Goal: Task Accomplishment & Management: Use online tool/utility

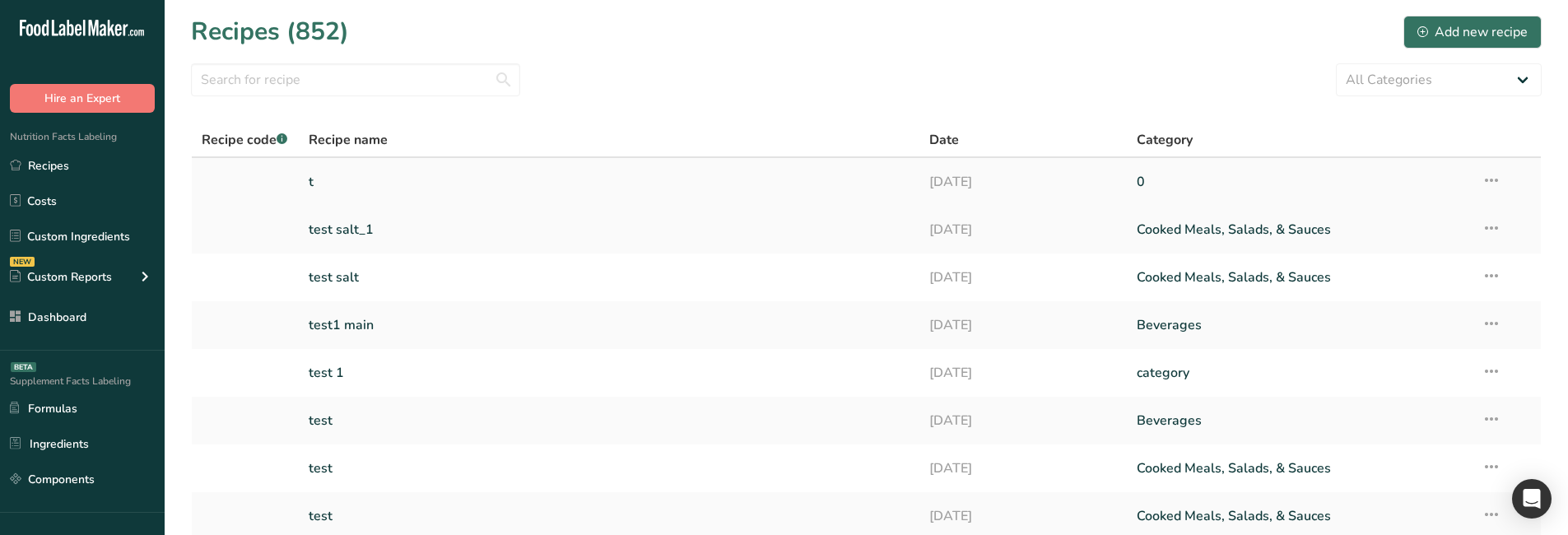
click at [370, 180] on link "t" at bounding box center [609, 182] width 601 height 35
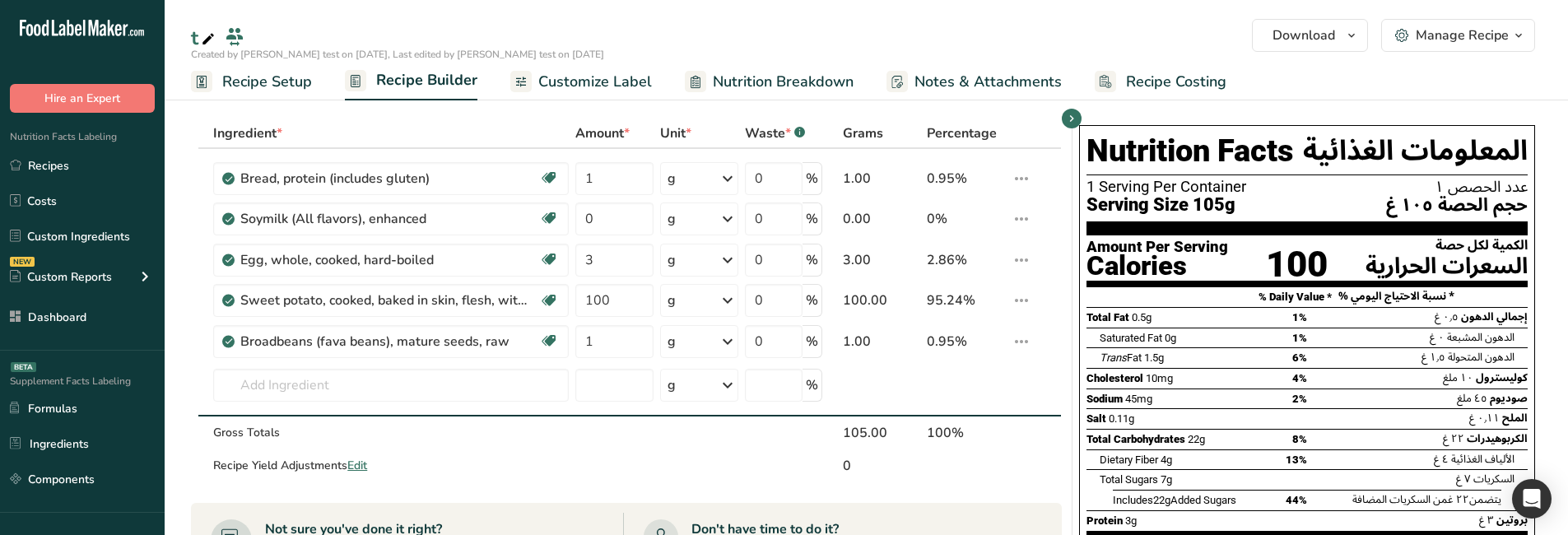
click at [624, 91] on span "Customize Label" at bounding box center [595, 81] width 113 height 22
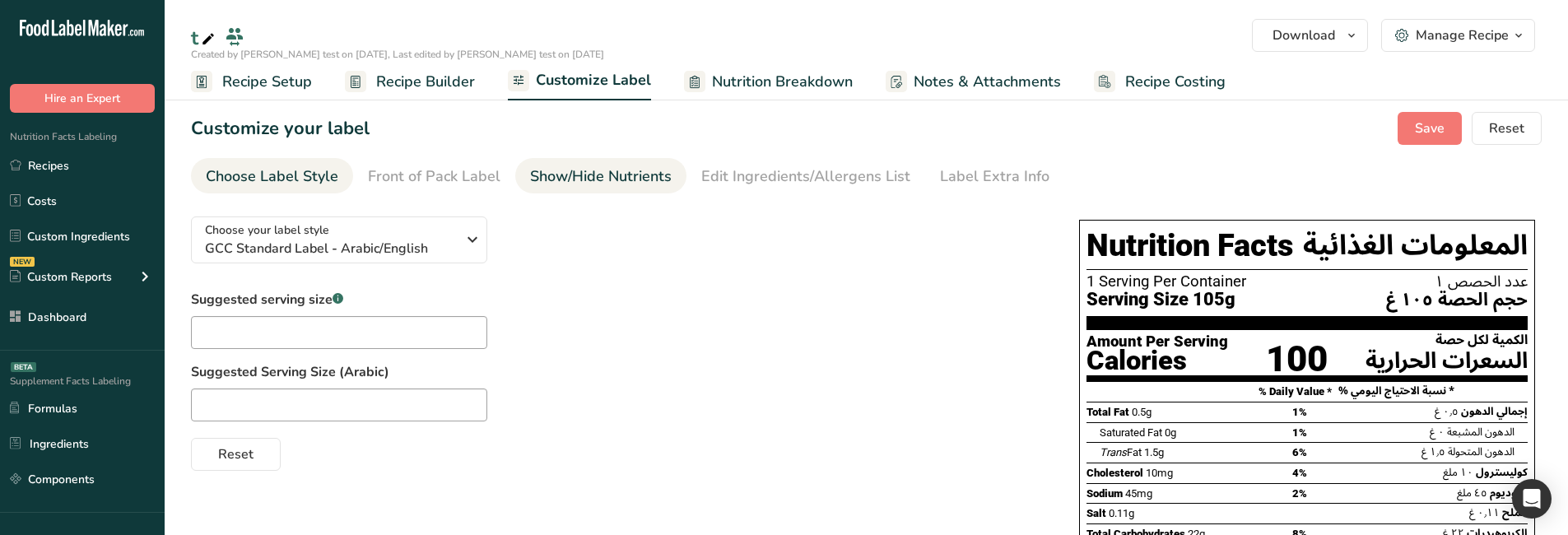
click at [567, 180] on div "Show/Hide Nutrients" at bounding box center [601, 176] width 142 height 22
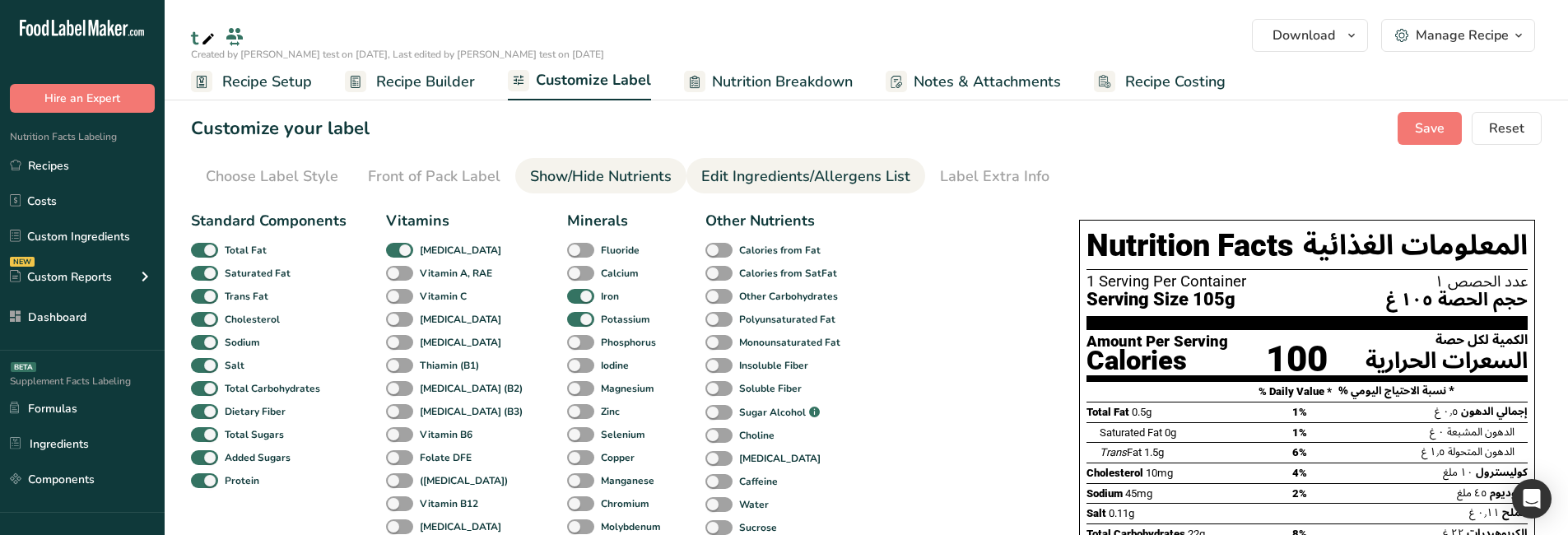
click at [783, 180] on div "Edit Ingredients/Allergens List" at bounding box center [806, 176] width 209 height 22
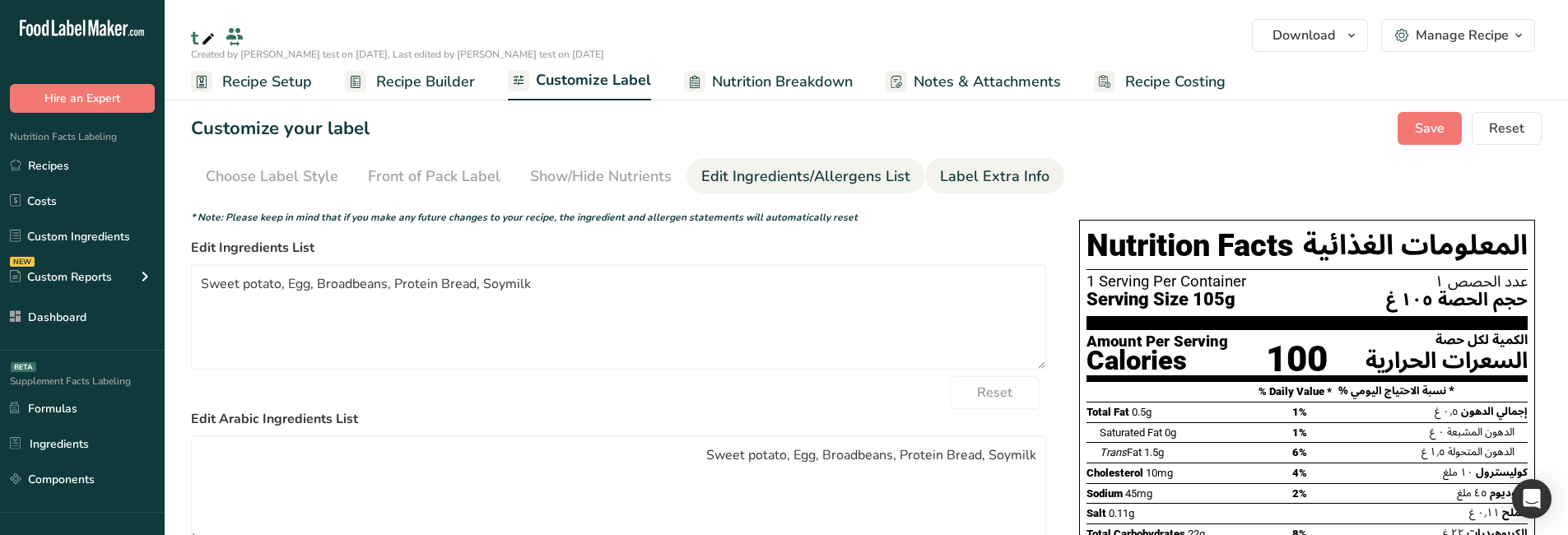
click at [940, 178] on div "Label Extra Info" at bounding box center [995, 176] width 109 height 22
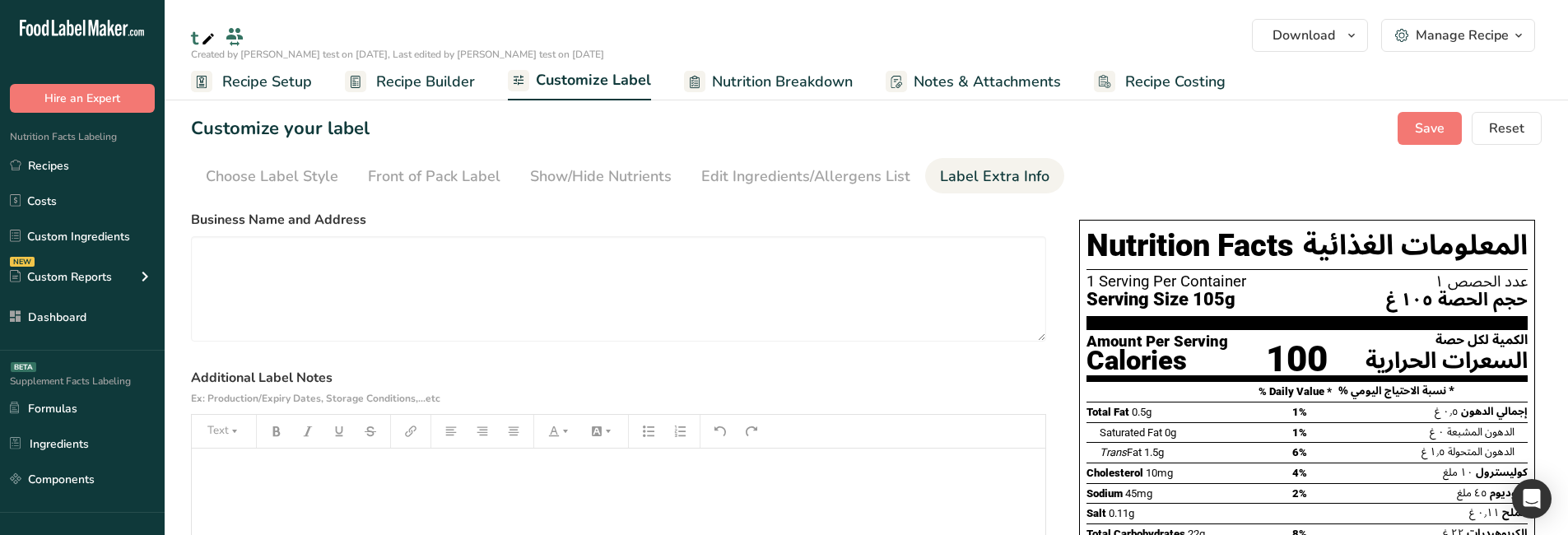
click at [377, 82] on span "Recipe Builder" at bounding box center [425, 81] width 99 height 22
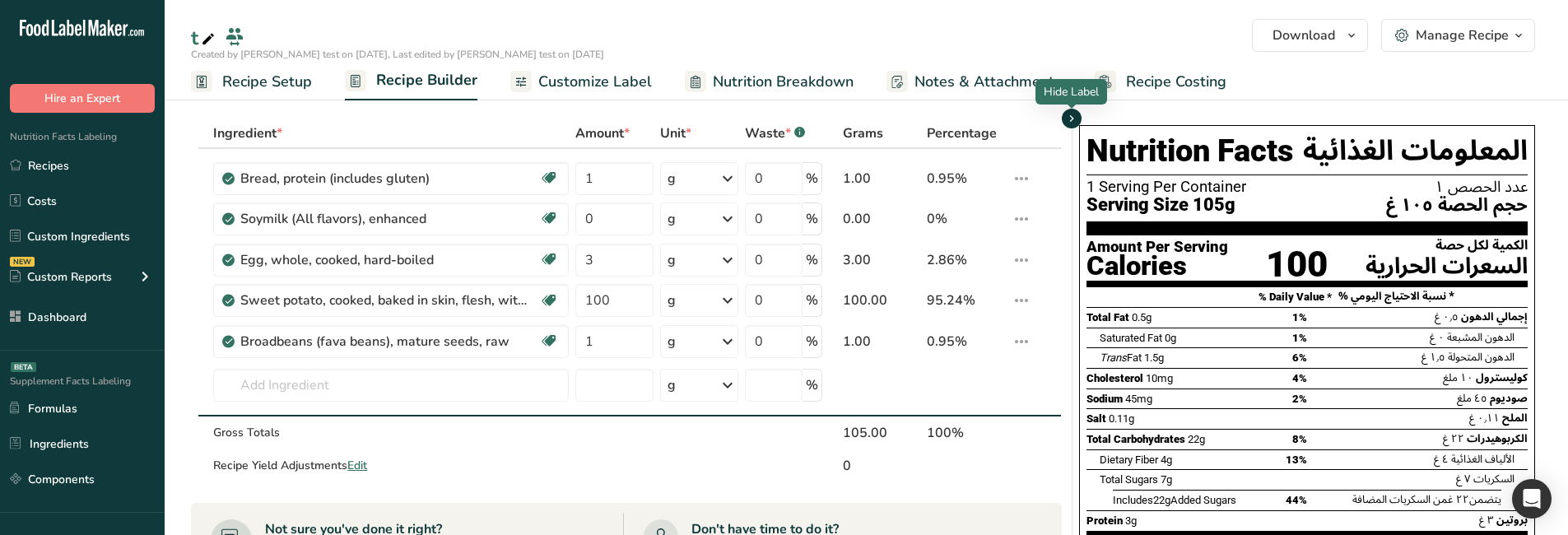
click at [1071, 122] on icon "button" at bounding box center [1072, 118] width 13 height 20
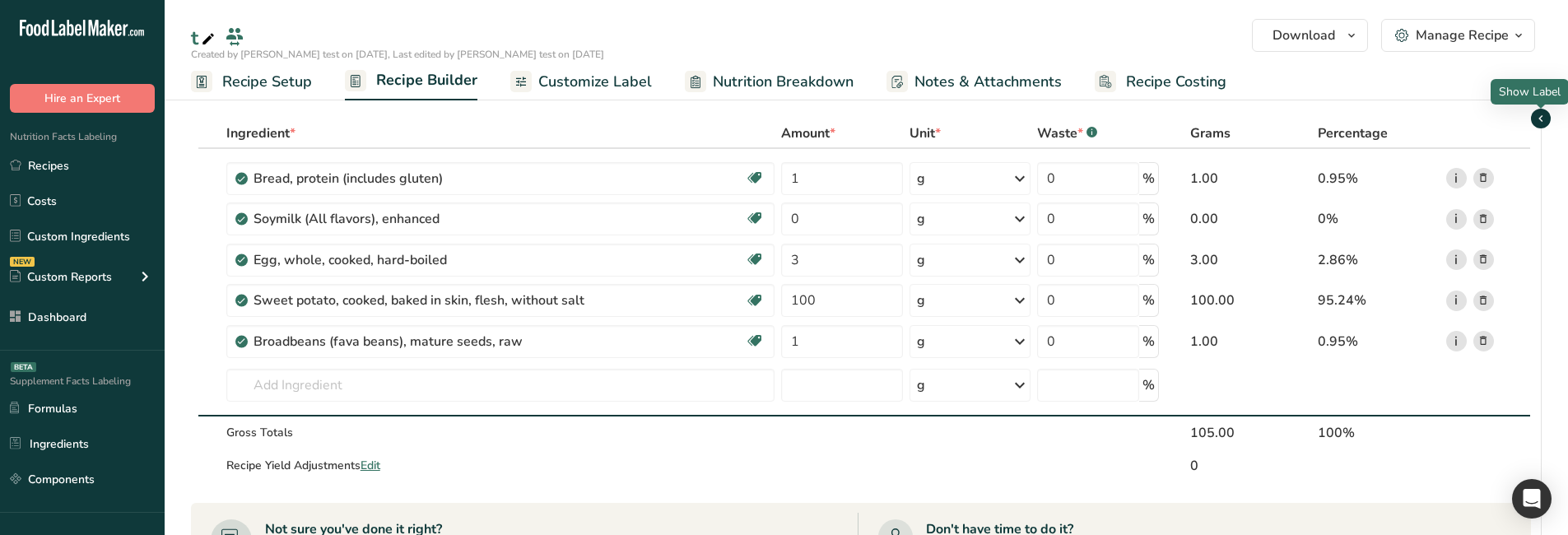
click at [1546, 113] on icon "button" at bounding box center [1541, 118] width 13 height 20
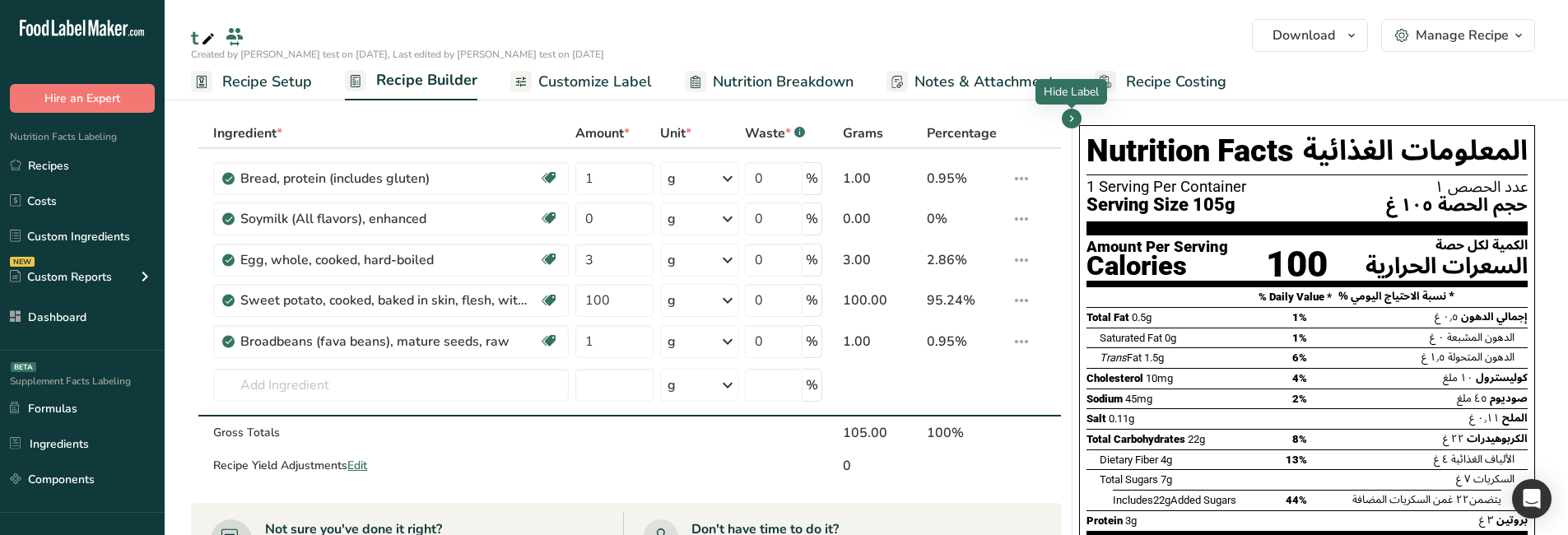
click at [1073, 109] on div at bounding box center [1071, 108] width 9 height 9
click at [1071, 115] on icon "button" at bounding box center [1072, 118] width 13 height 20
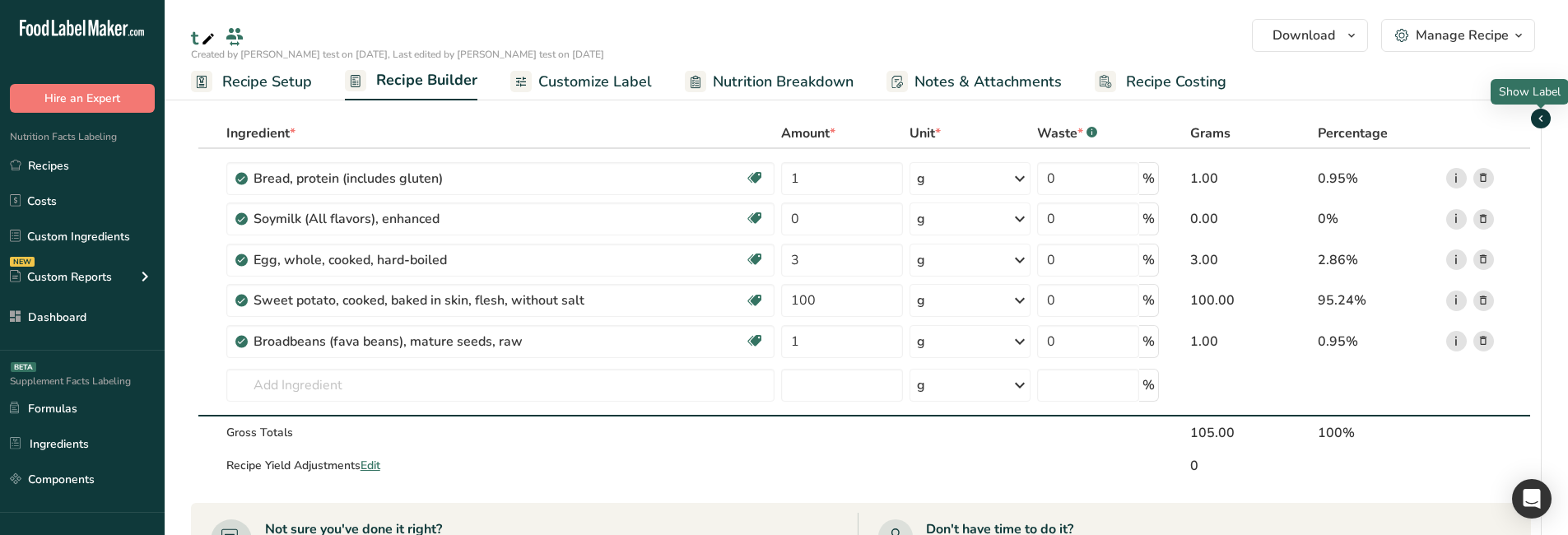
click at [1545, 124] on icon "button" at bounding box center [1541, 118] width 13 height 20
click at [1544, 121] on icon "button" at bounding box center [1541, 118] width 13 height 20
click at [1541, 113] on icon "button" at bounding box center [1541, 118] width 13 height 20
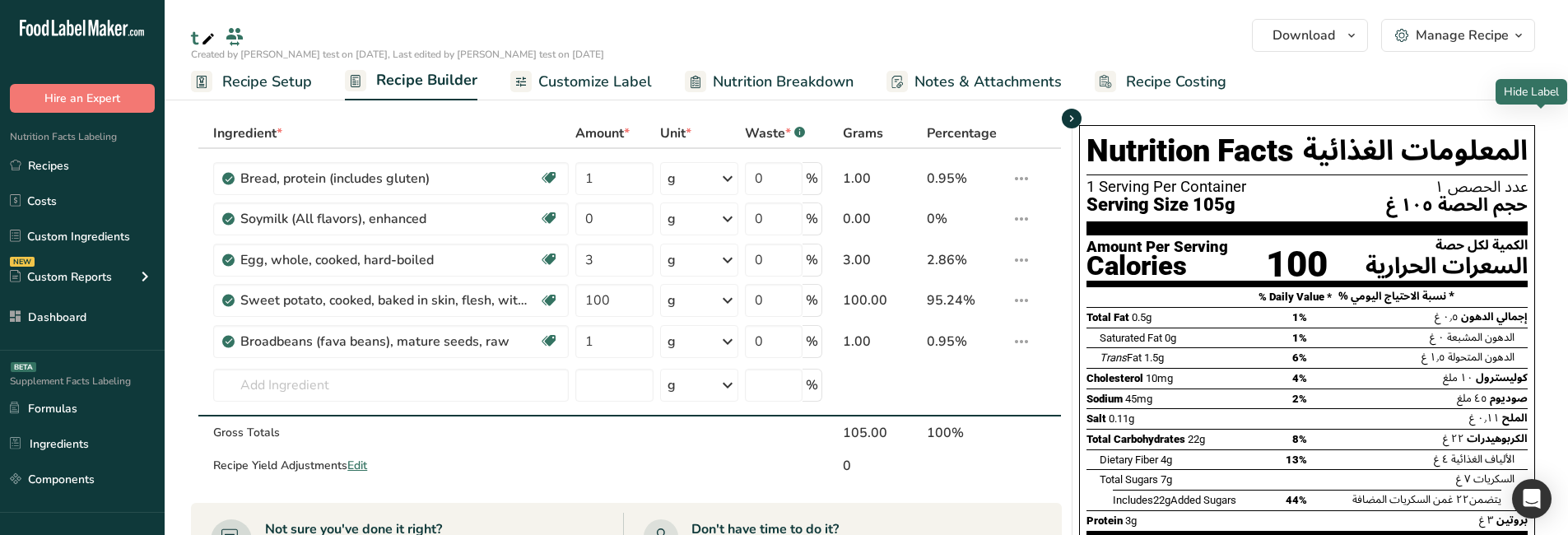
click at [1059, 131] on th at bounding box center [1034, 133] width 53 height 30
click at [1072, 129] on div "Nutrition Facts المعلومات الغذائية 1 Serving Per Container عدد الحصص ١ Serving …" at bounding box center [1306, 420] width 469 height 603
click at [1070, 119] on icon "button" at bounding box center [1072, 118] width 13 height 20
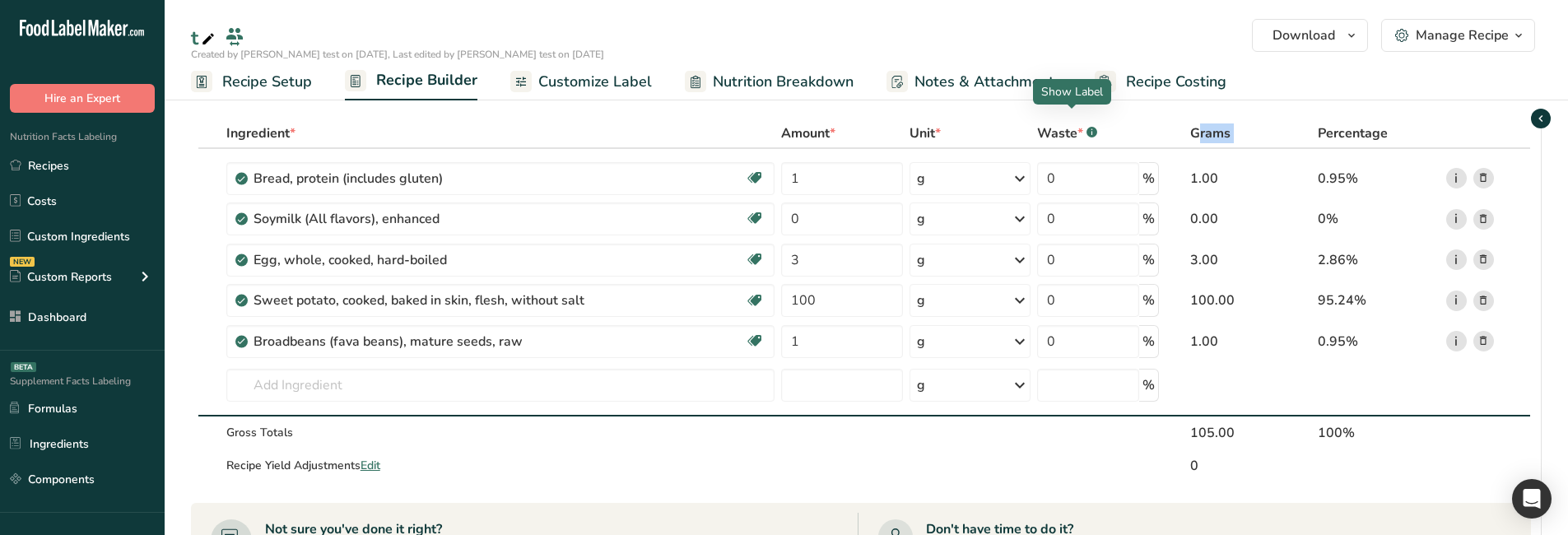
click at [1070, 119] on table "Ingredient * Amount * Unit * Waste * .a-a{fill:#347362;}.b-a{fill:#fff;} Grams …" at bounding box center [860, 301] width 1340 height 364
click at [1538, 118] on icon "button" at bounding box center [1541, 118] width 13 height 20
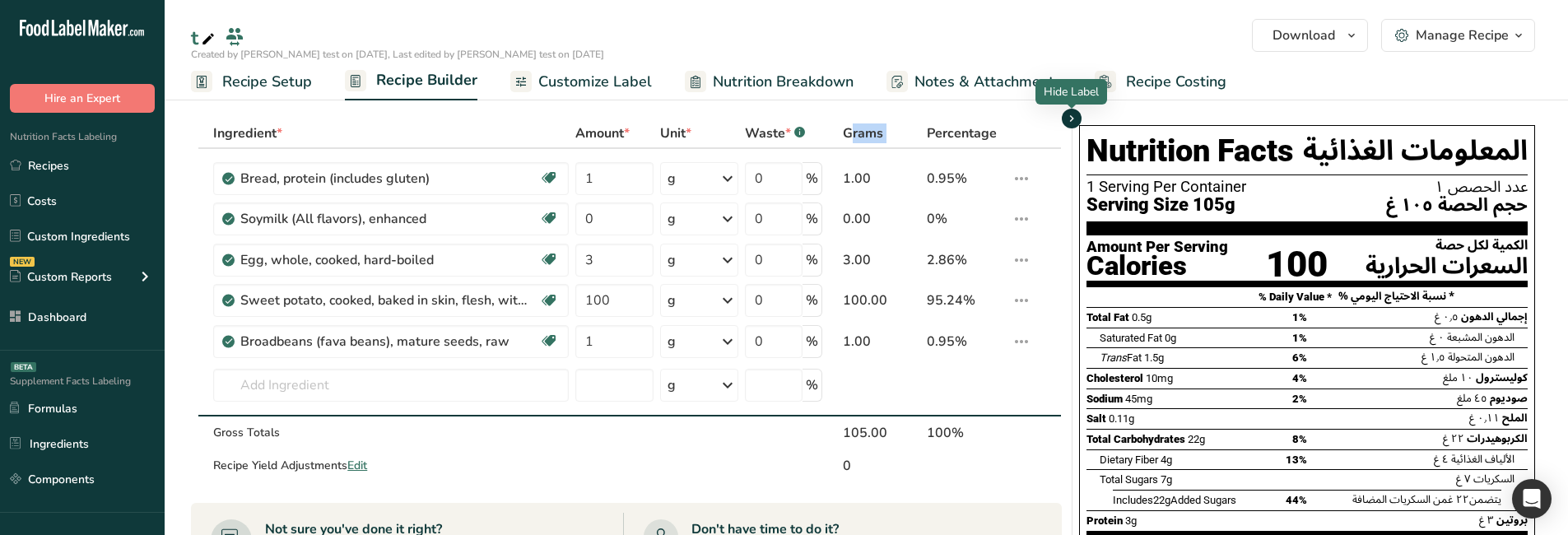
click at [1077, 114] on icon "button" at bounding box center [1072, 118] width 13 height 20
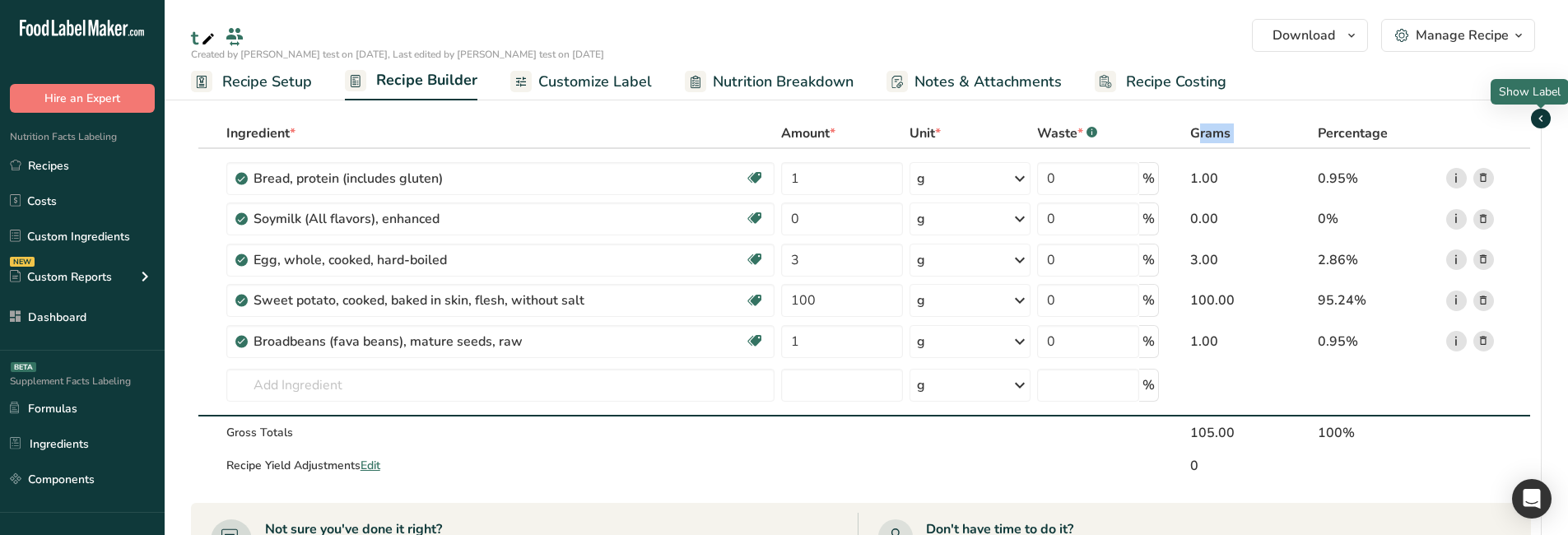
click at [1540, 118] on icon "button" at bounding box center [1541, 118] width 13 height 20
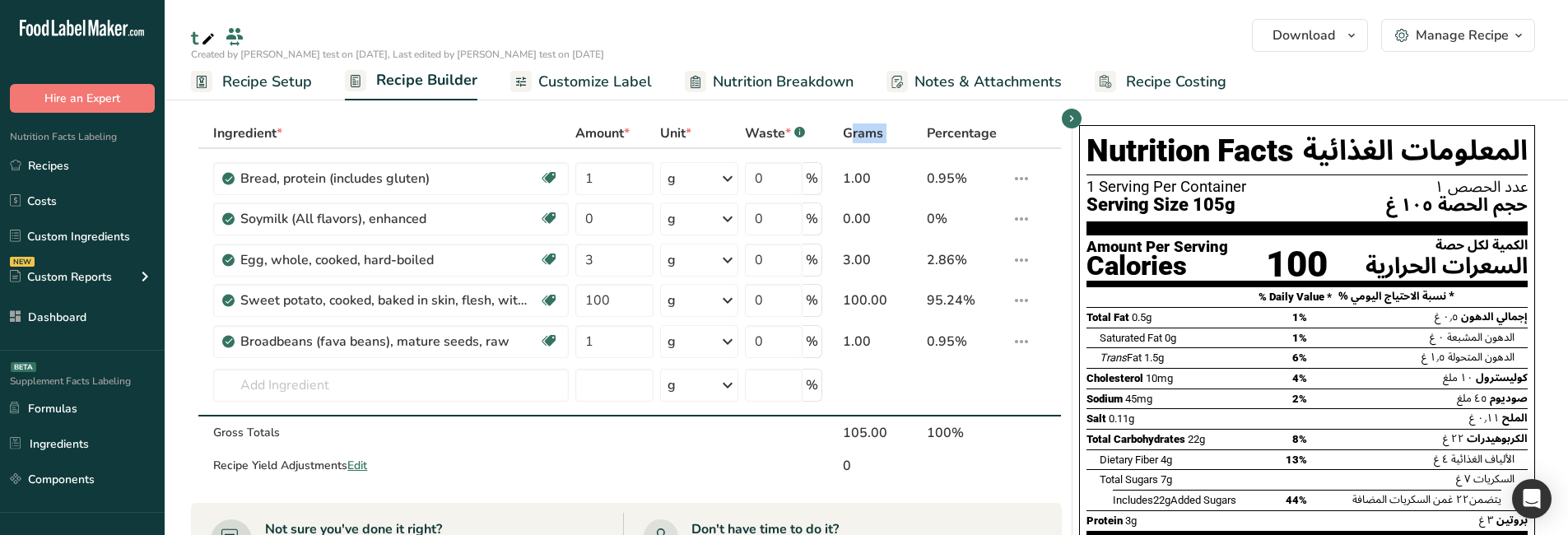
click at [1147, 71] on span "Recipe Costing" at bounding box center [1176, 81] width 101 height 22
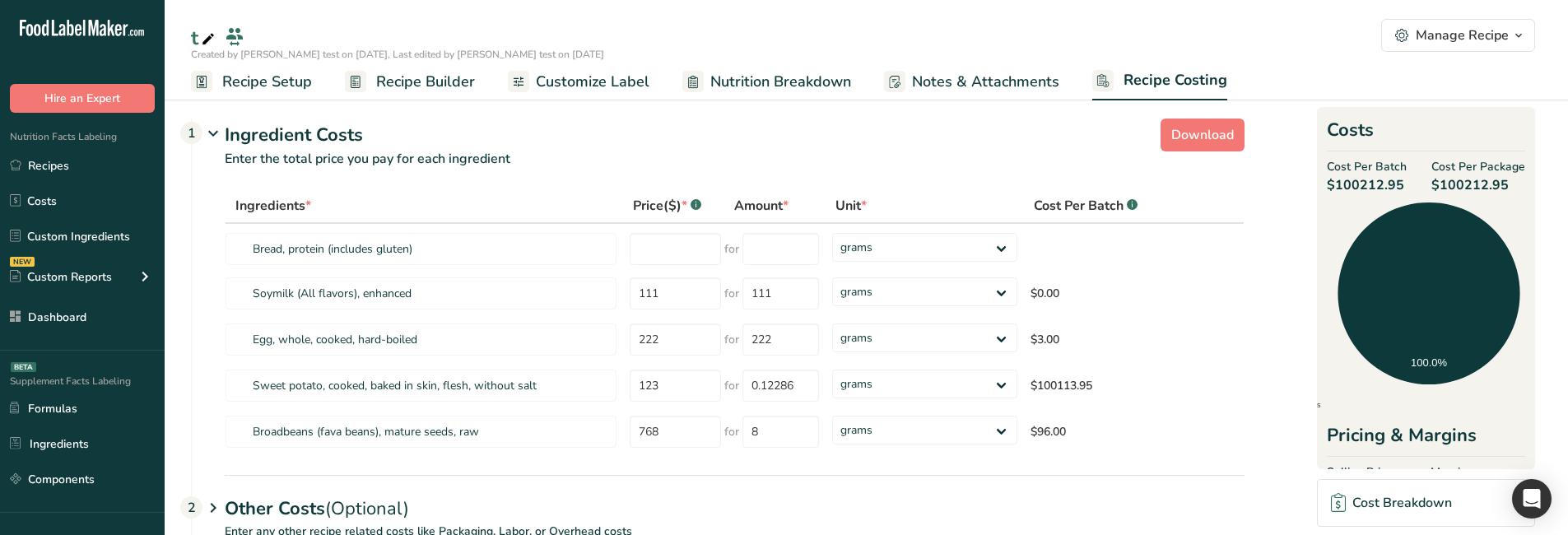
click at [422, 96] on link "Recipe Builder" at bounding box center [410, 81] width 130 height 37
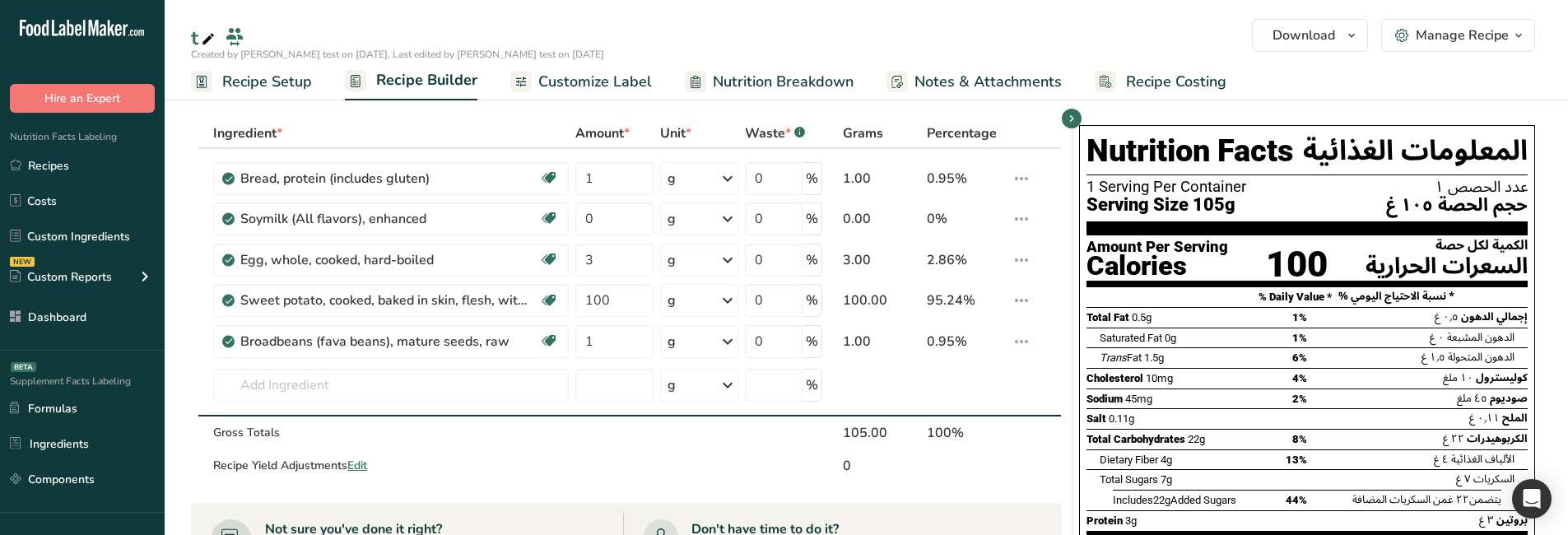
click at [1408, 31] on icon "button" at bounding box center [1402, 35] width 14 height 14
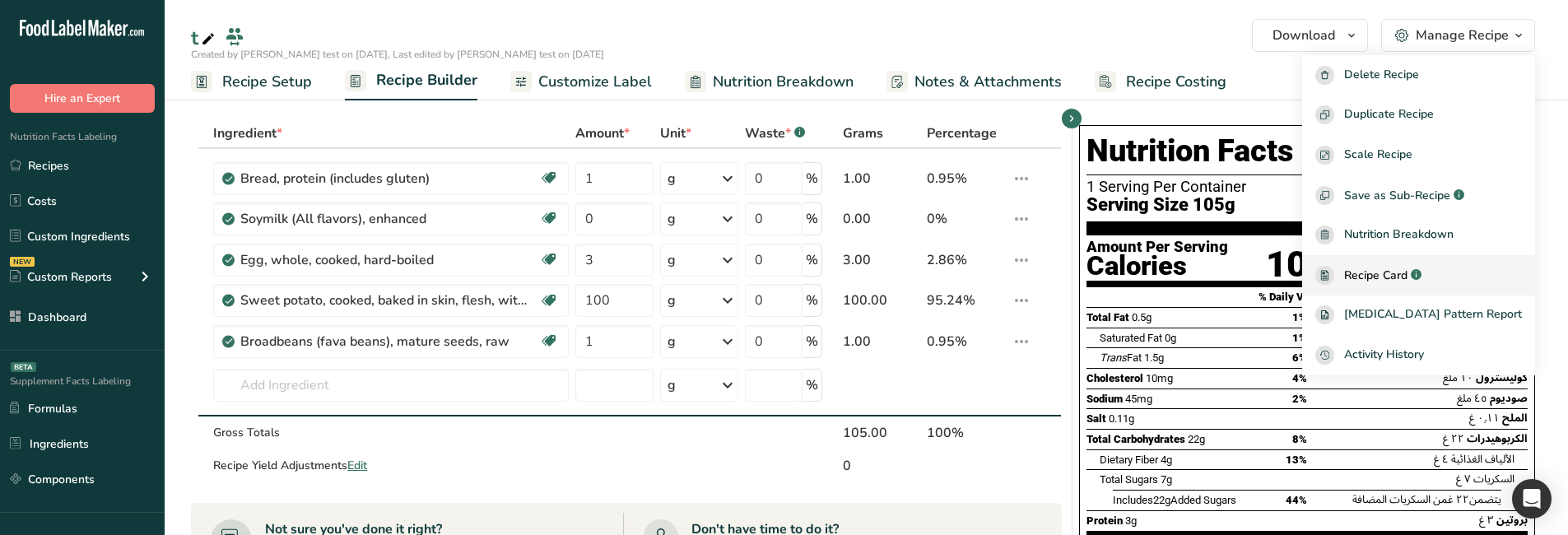
click at [1403, 267] on span "Recipe Card" at bounding box center [1376, 275] width 63 height 17
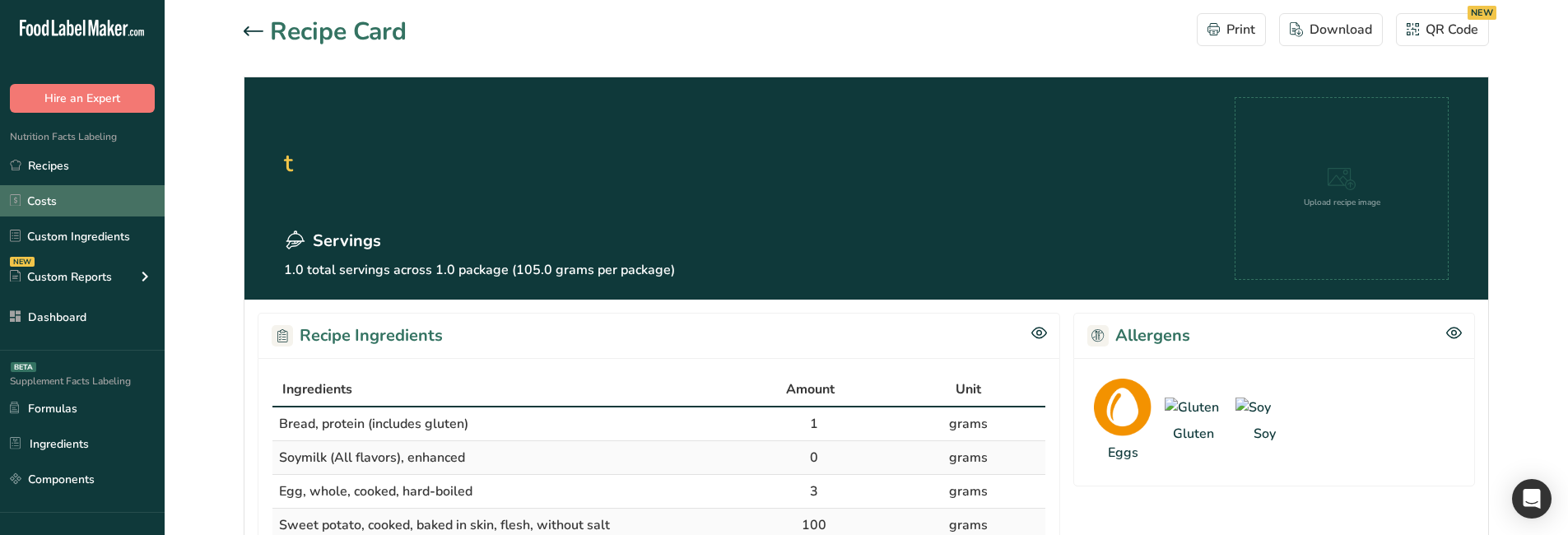
click at [71, 189] on link "Costs" at bounding box center [82, 200] width 165 height 32
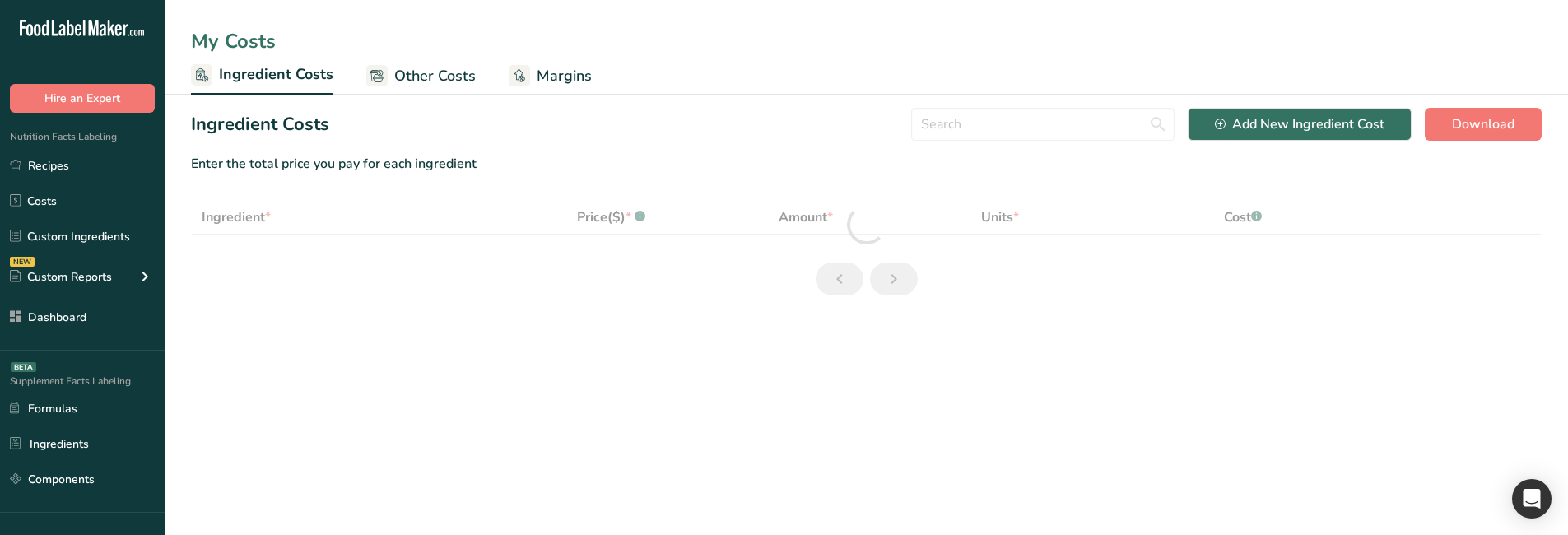
select select "12"
select select "3"
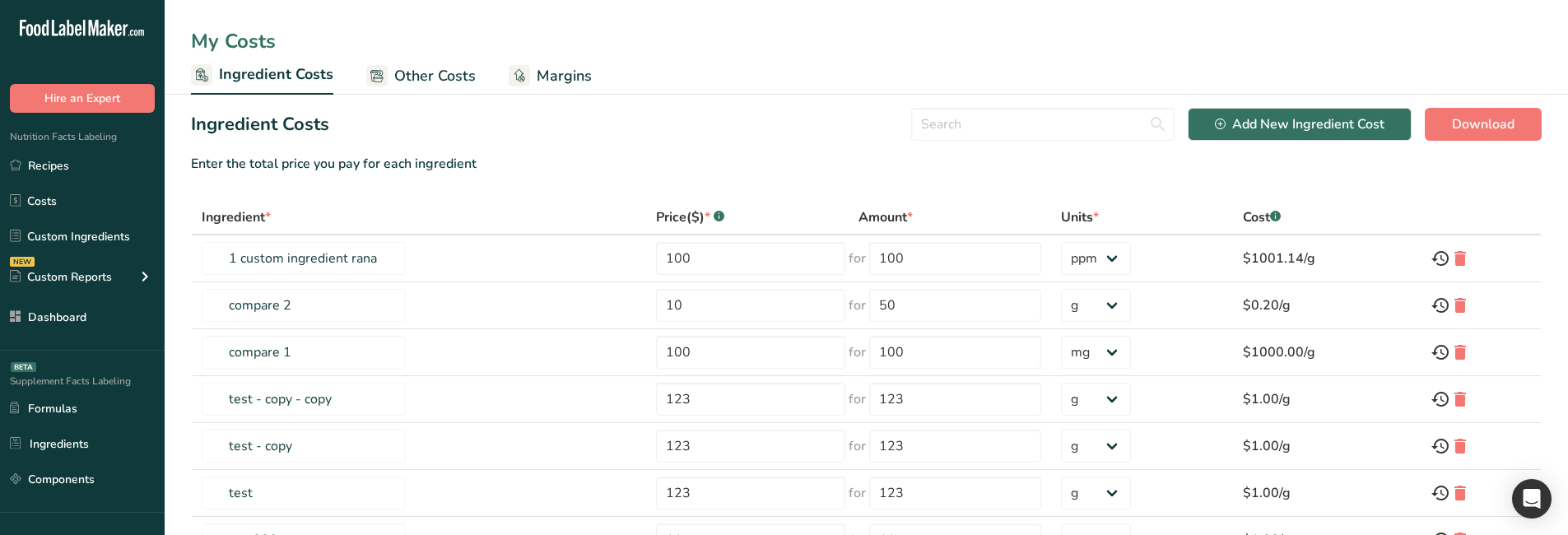
click at [409, 79] on span "Other Costs" at bounding box center [434, 76] width 82 height 22
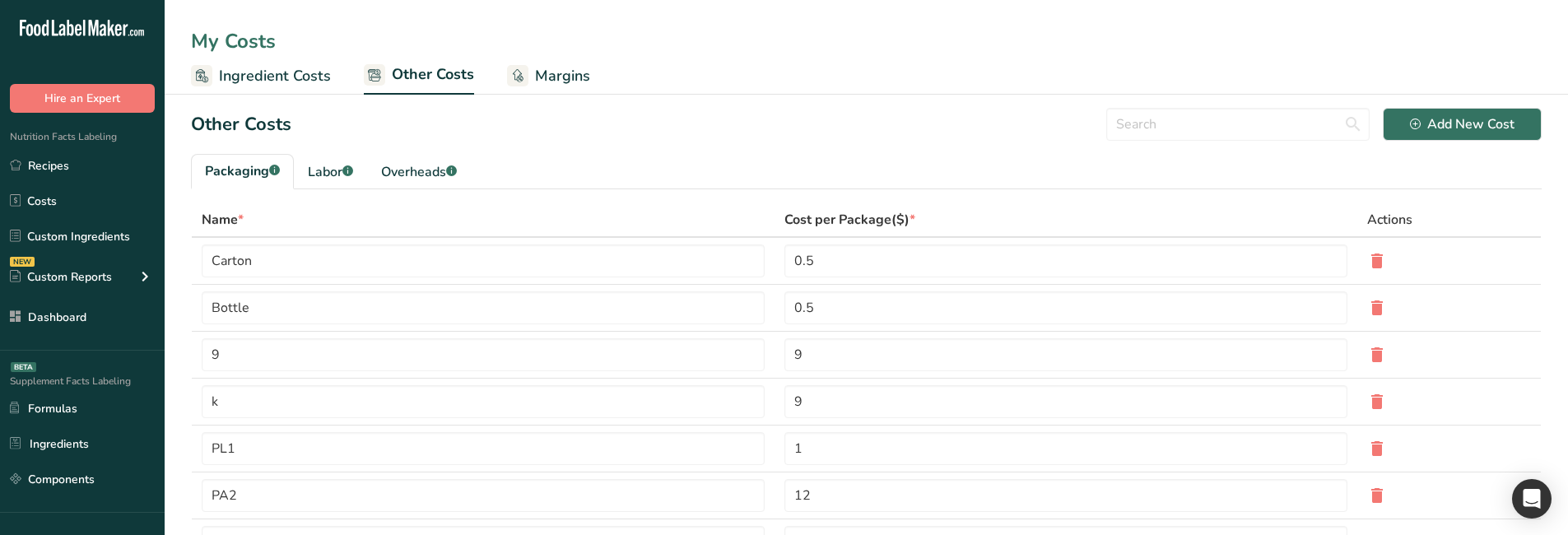
click at [514, 81] on rect at bounding box center [518, 76] width 21 height 21
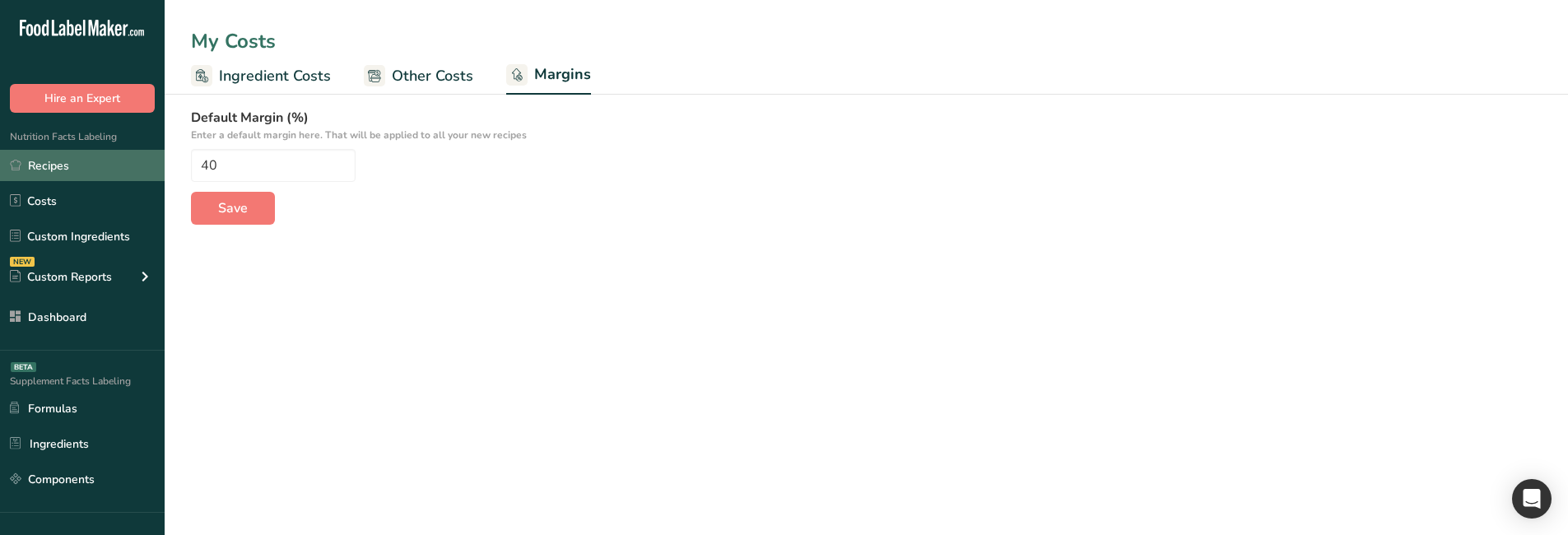
click at [74, 170] on link "Recipes" at bounding box center [82, 165] width 165 height 32
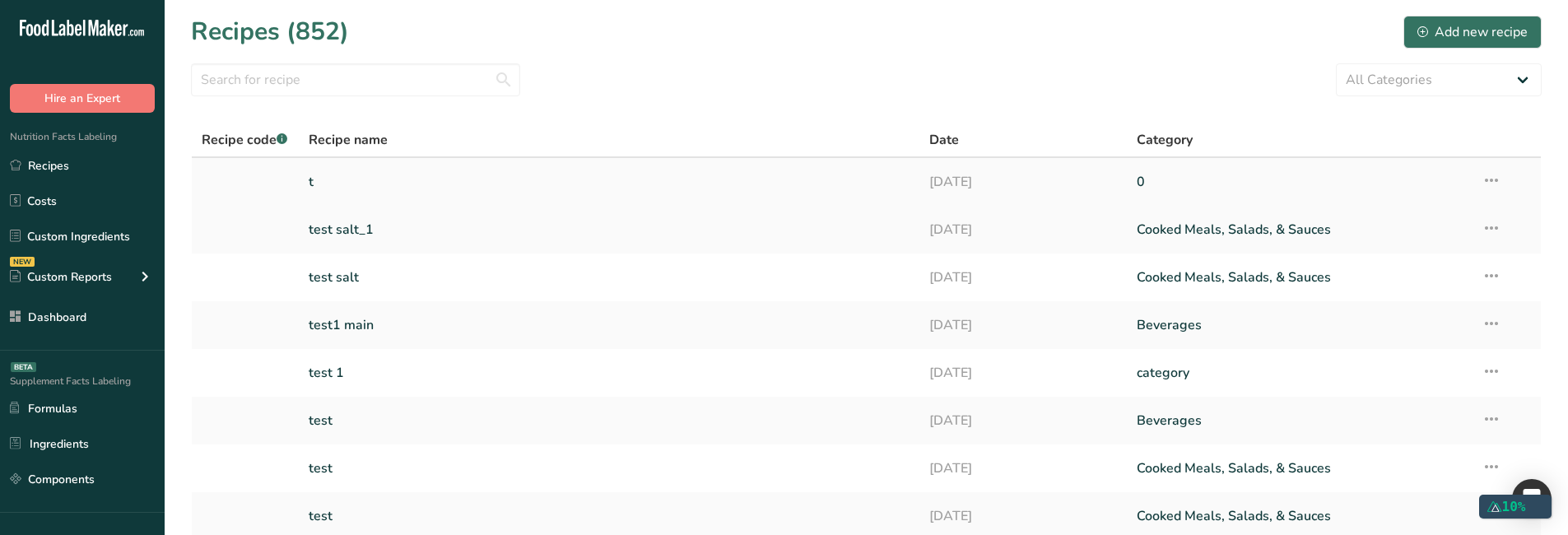
click at [438, 166] on link "t" at bounding box center [609, 182] width 601 height 35
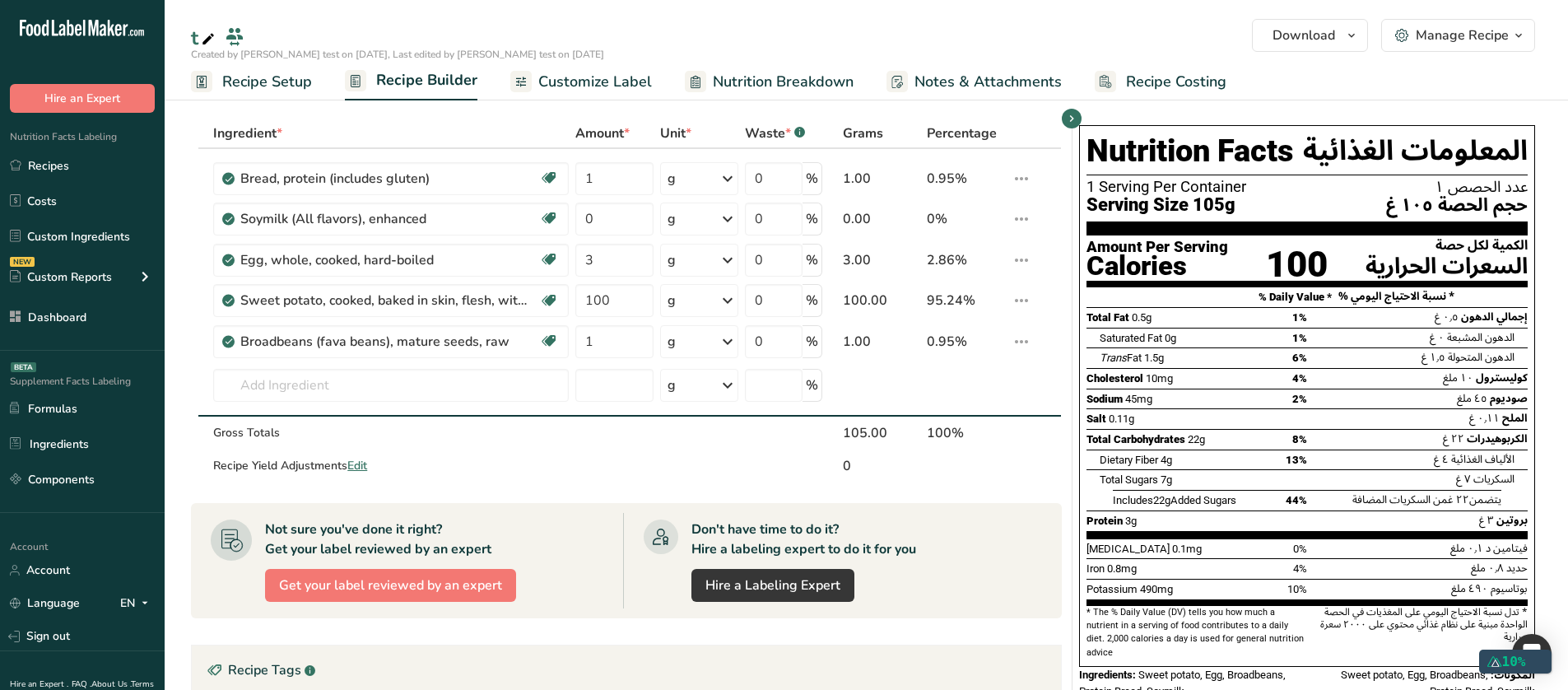
click at [608, 84] on span "Customize Label" at bounding box center [595, 82] width 113 height 22
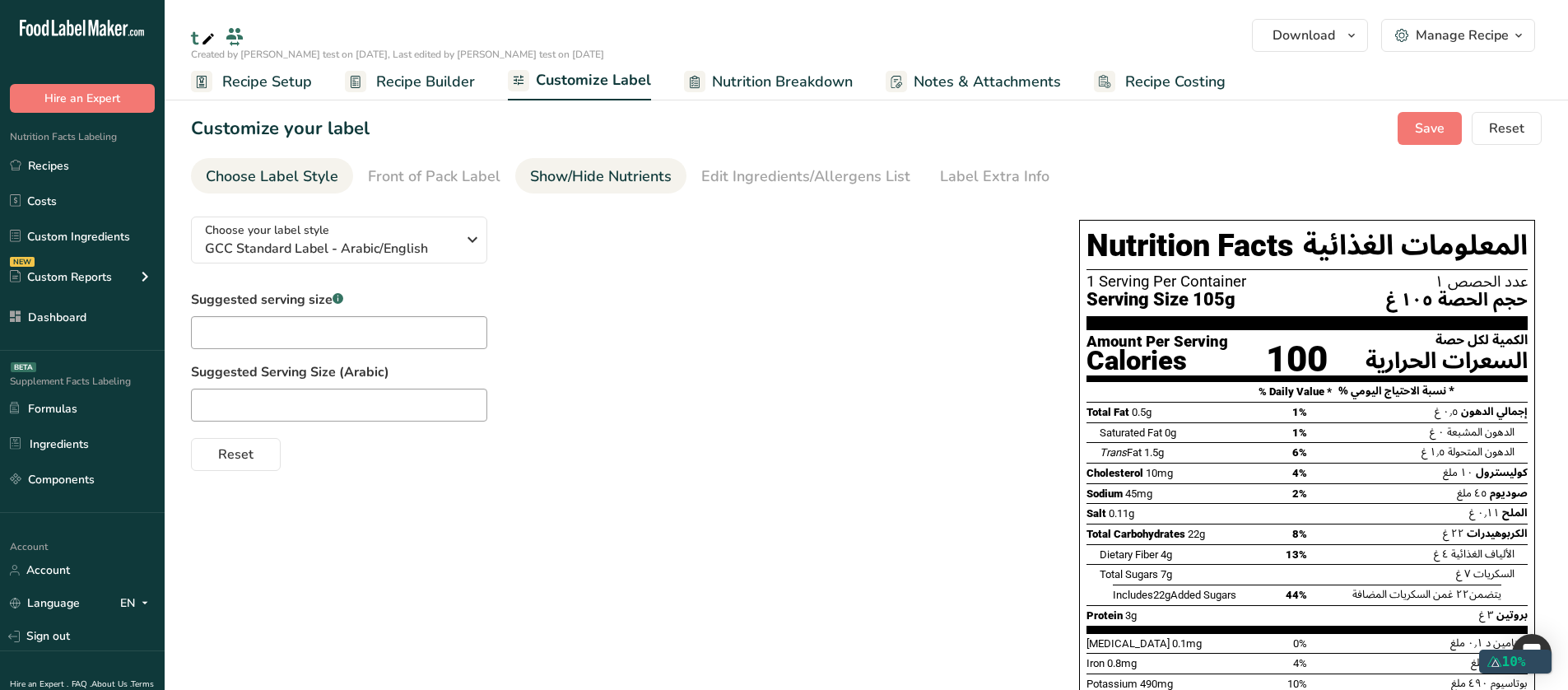
click at [624, 178] on div "Show/Hide Nutrients" at bounding box center [601, 177] width 142 height 22
click at [653, 177] on div "Show/Hide Nutrients" at bounding box center [601, 177] width 142 height 22
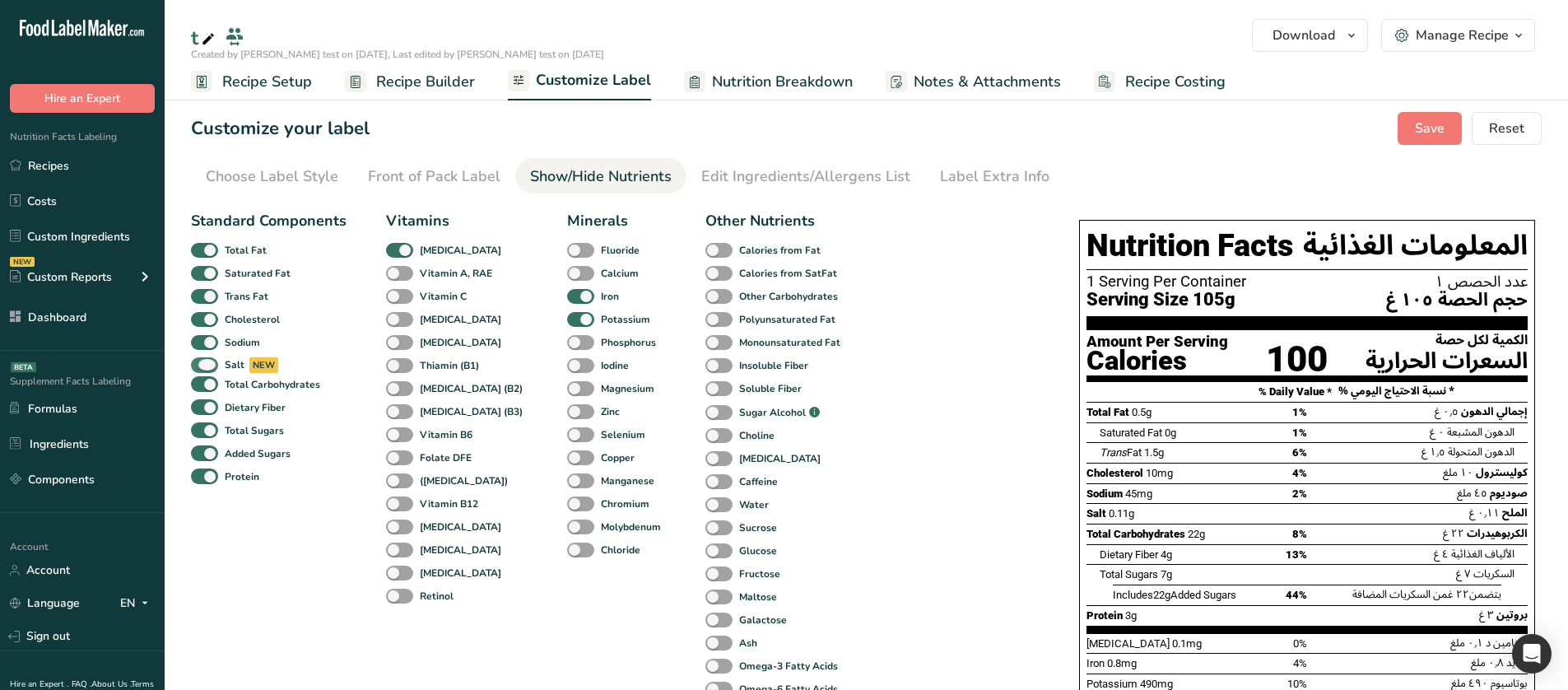
click at [207, 364] on span at bounding box center [204, 365] width 27 height 15
click at [201, 364] on input "Salt" at bounding box center [196, 365] width 11 height 11
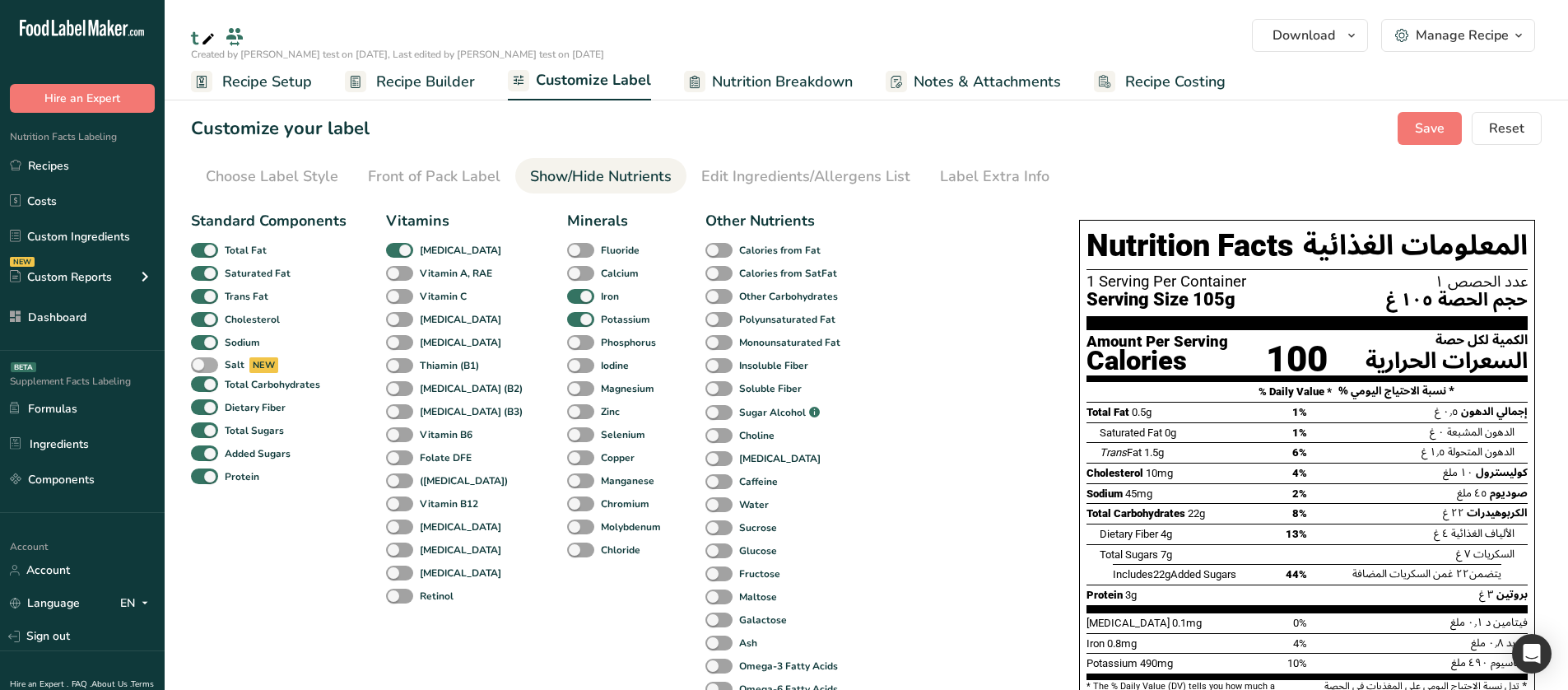
click at [210, 366] on span at bounding box center [204, 365] width 27 height 15
click at [201, 366] on input "Salt" at bounding box center [196, 365] width 11 height 11
checkbox input "true"
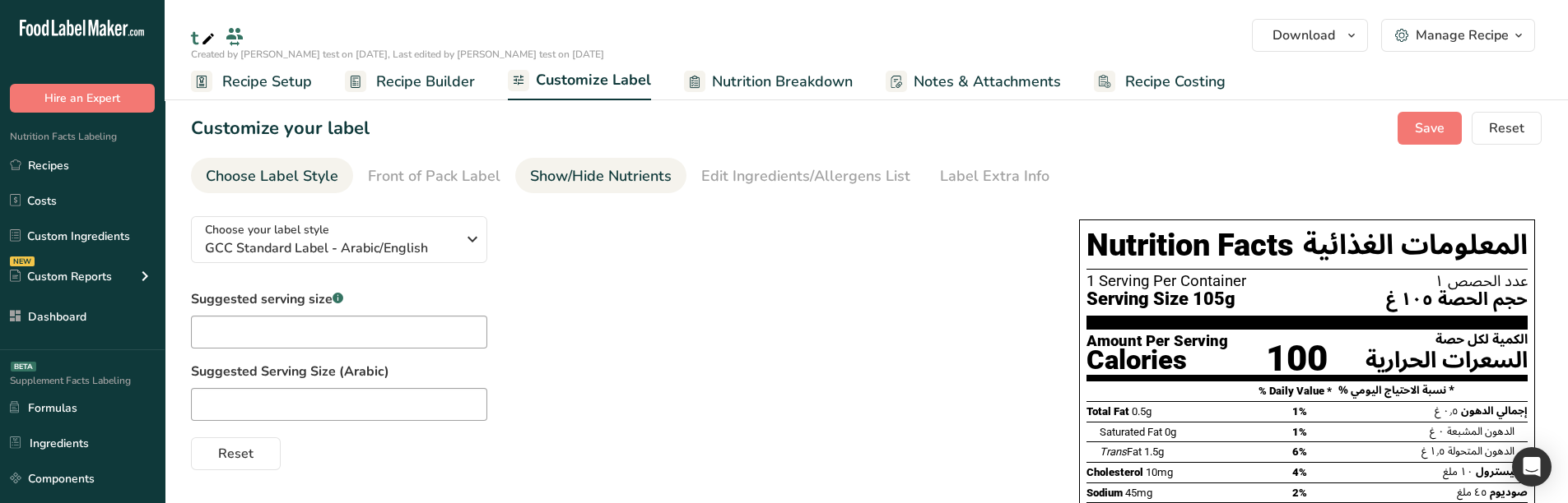
click at [582, 167] on div "Show/Hide Nutrients" at bounding box center [601, 176] width 142 height 22
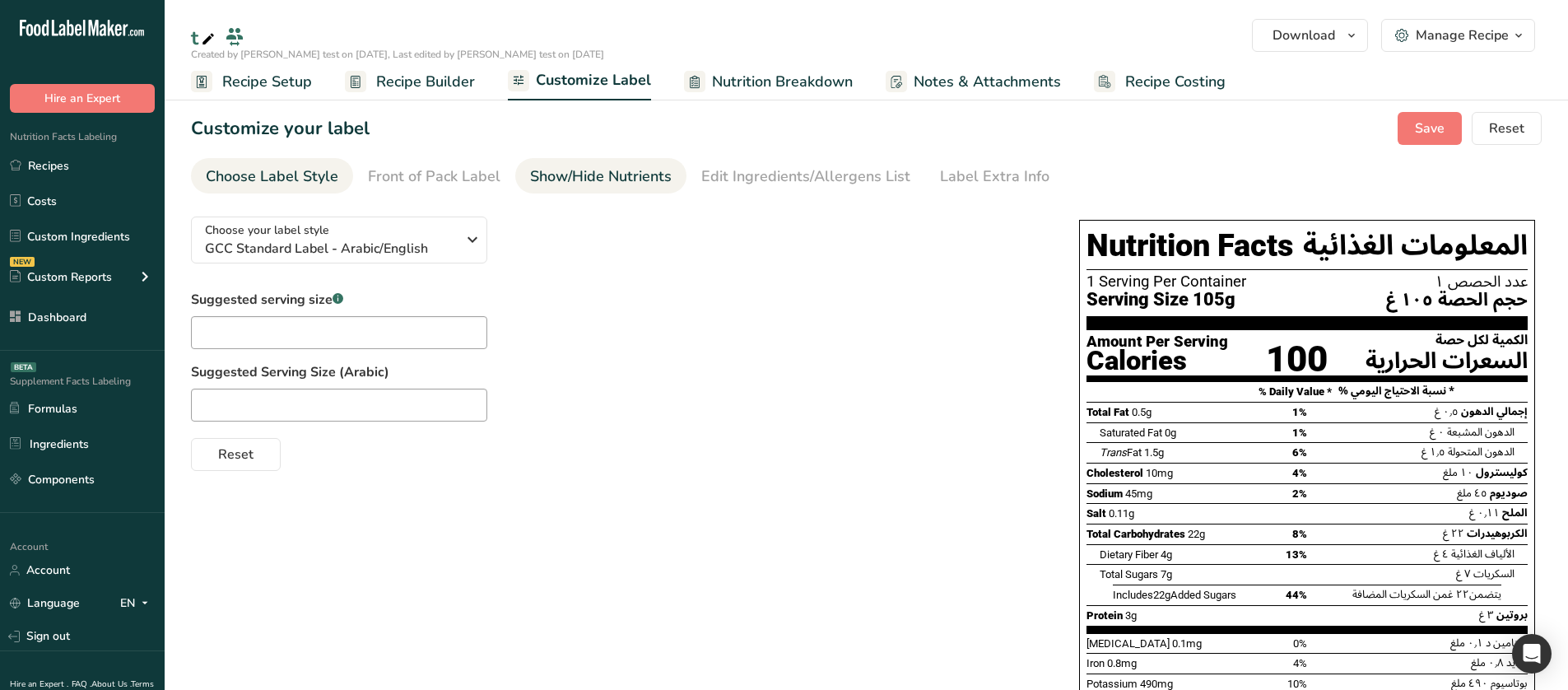
click at [636, 171] on div "Show/Hide Nutrients" at bounding box center [601, 177] width 142 height 22
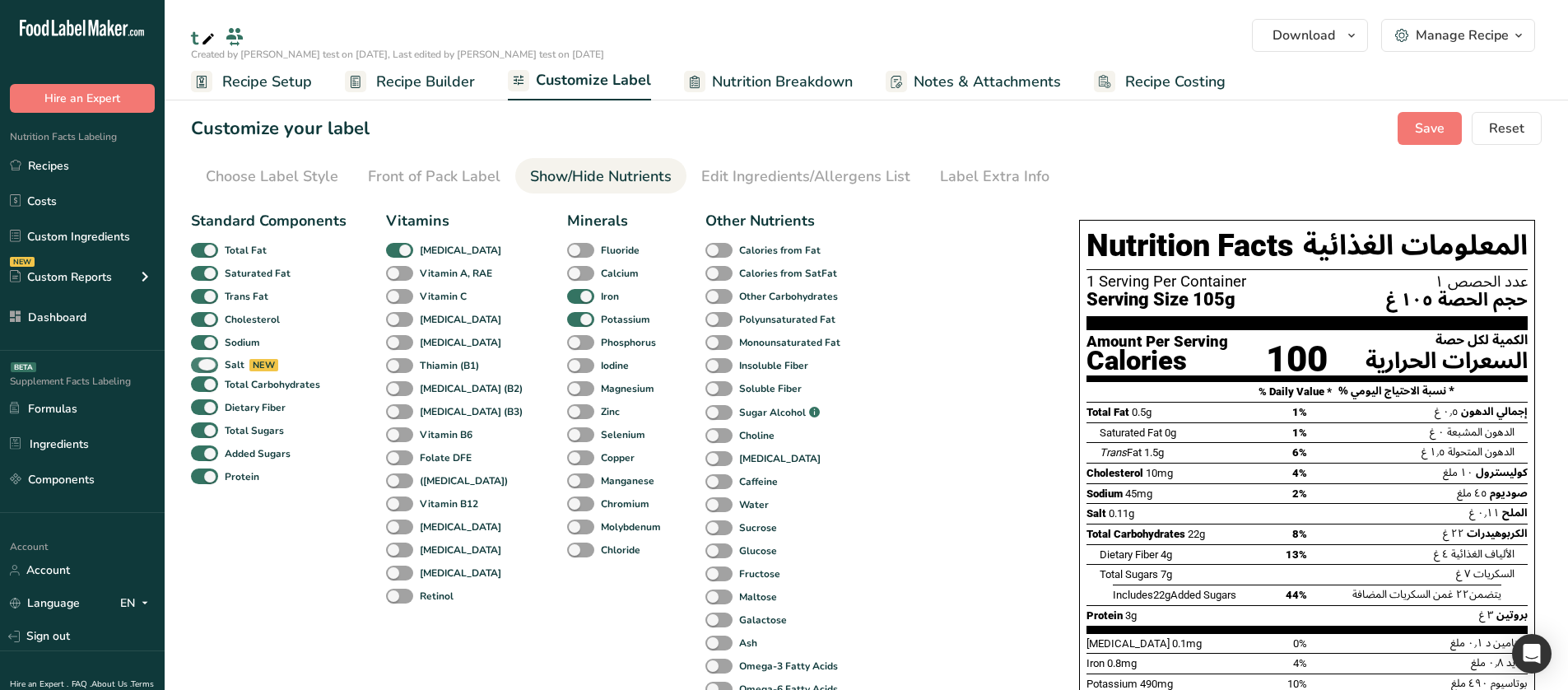
click at [209, 363] on span at bounding box center [204, 365] width 27 height 15
click at [201, 363] on input "Salt" at bounding box center [196, 365] width 11 height 11
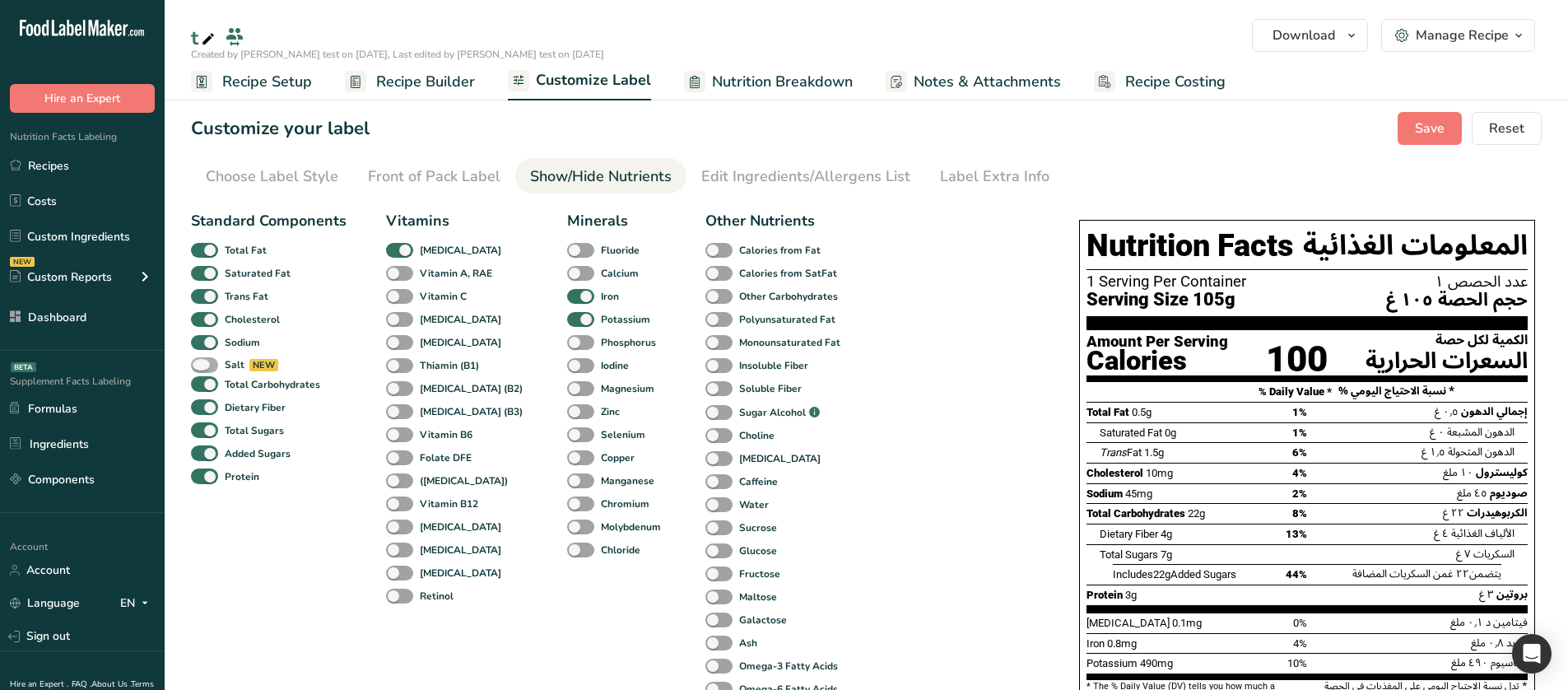
click at [209, 363] on span at bounding box center [204, 365] width 27 height 15
click at [201, 363] on input "Salt" at bounding box center [196, 365] width 11 height 11
checkbox input "true"
